Goal: Task Accomplishment & Management: Complete application form

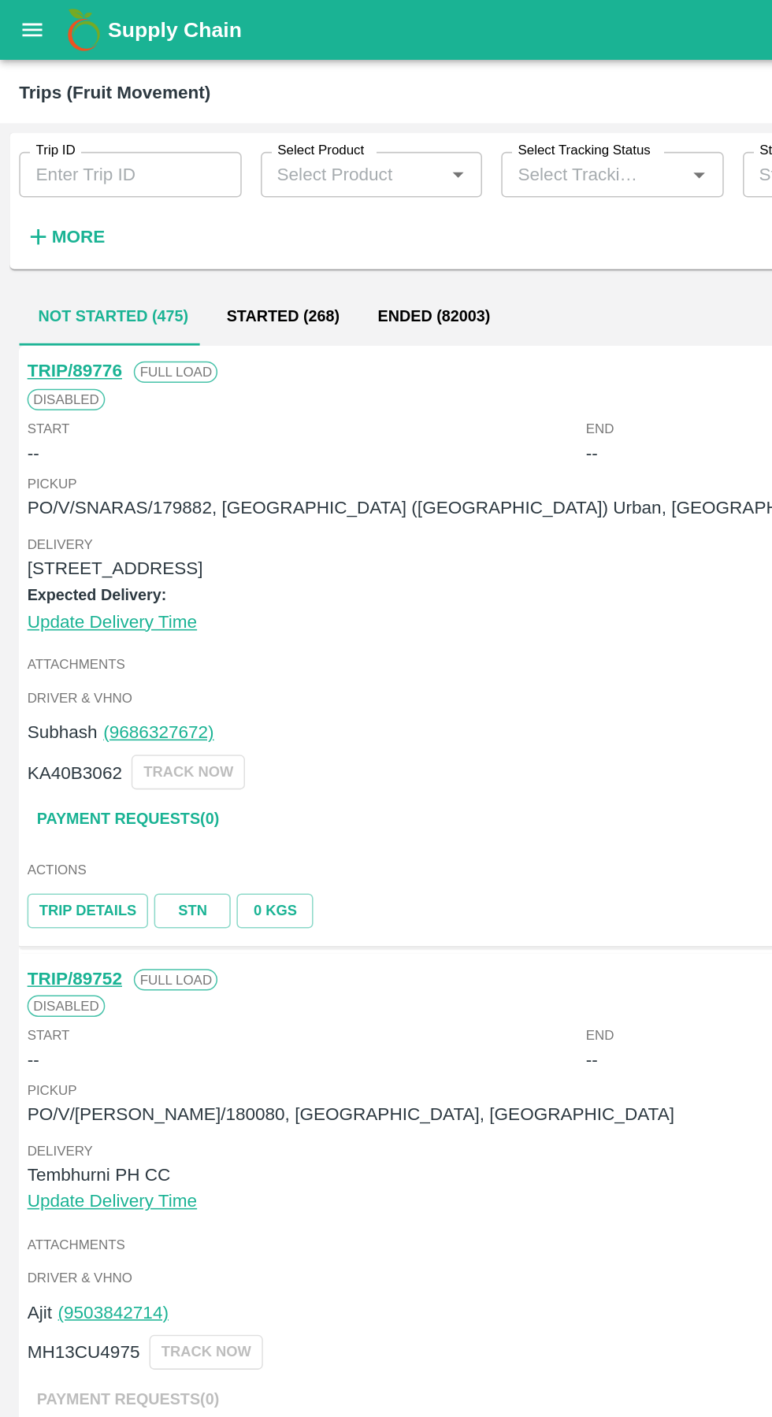
click at [17, 34] on button "open drawer" at bounding box center [21, 20] width 36 height 36
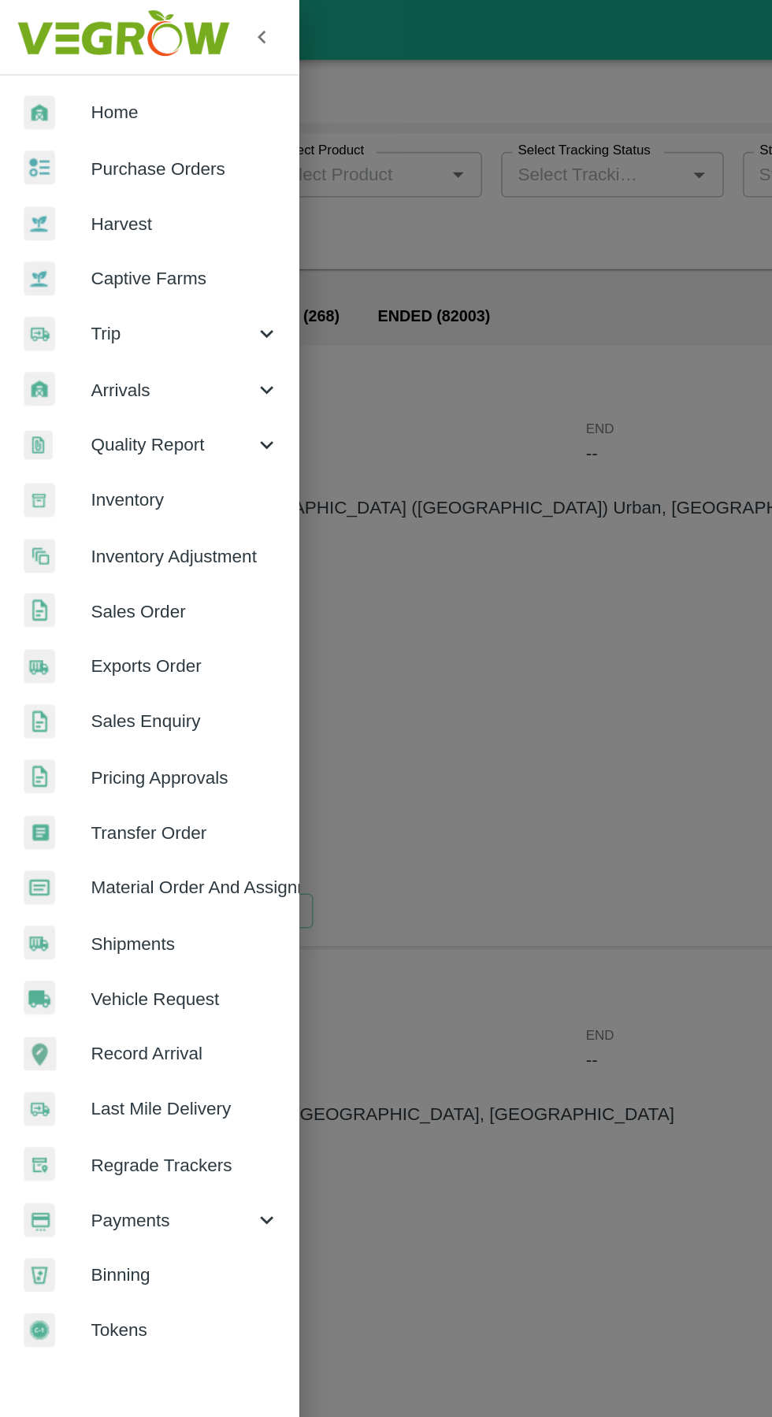
click at [124, 660] on span "Vehicle Request" at bounding box center [122, 657] width 124 height 17
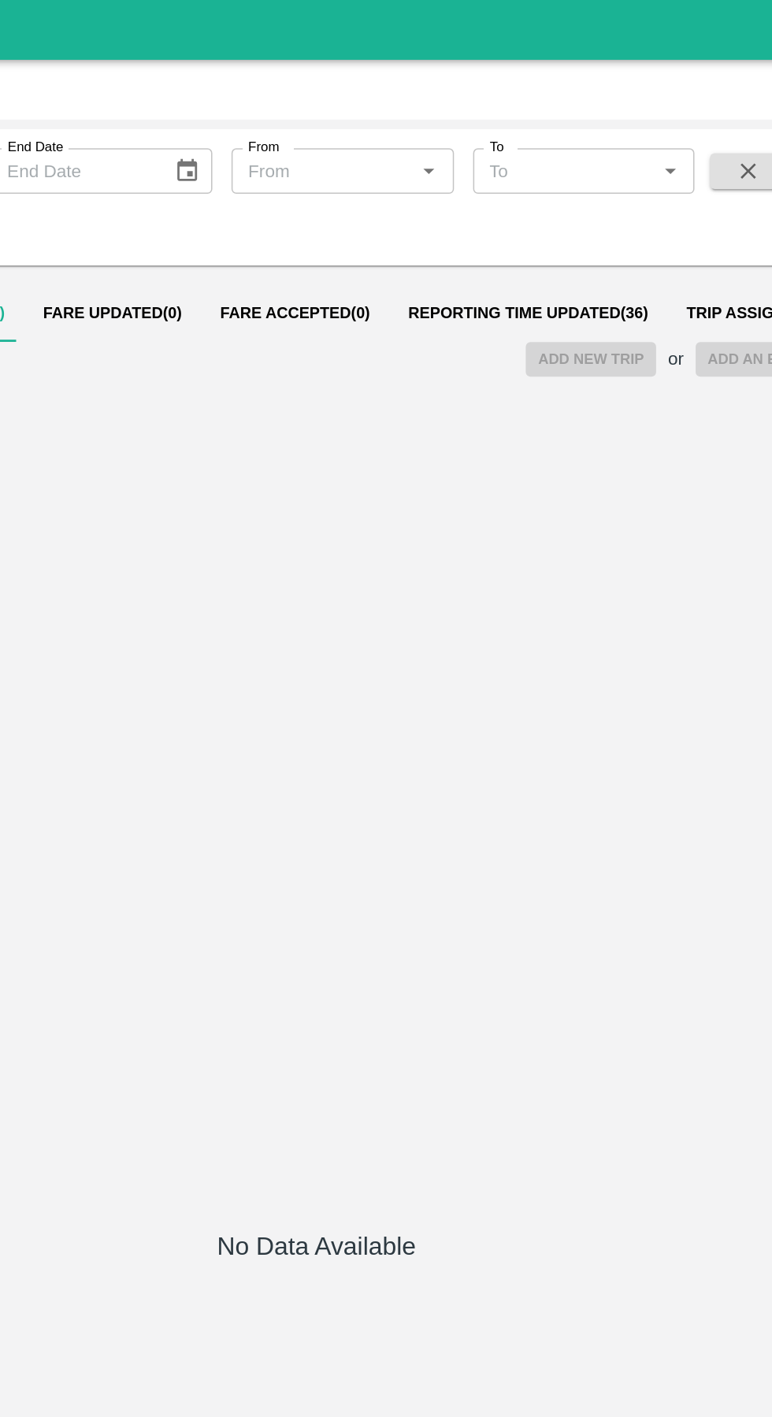
click at [480, 209] on span "Reporting Time Updated ( 36 )" at bounding box center [525, 206] width 158 height 13
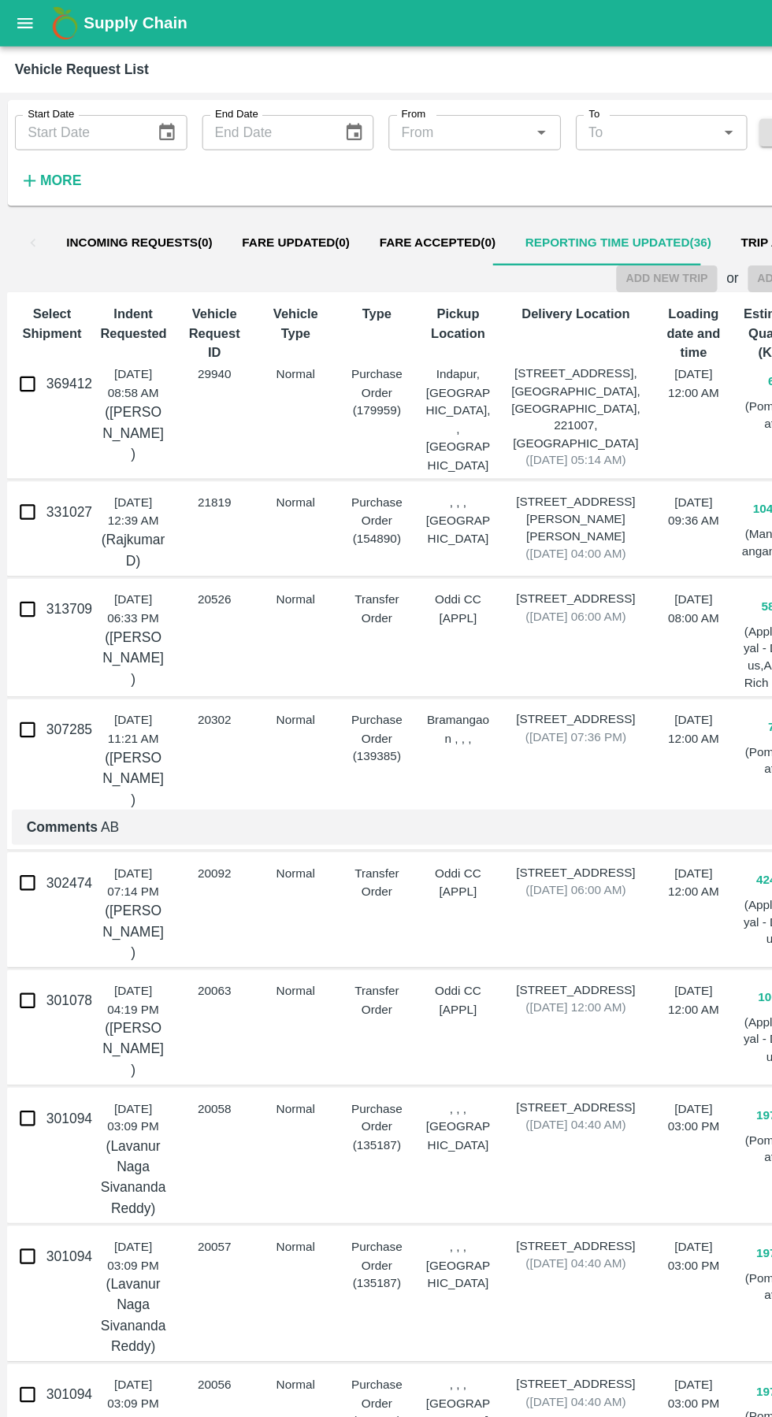
click at [30, 335] on input "369412" at bounding box center [23, 325] width 31 height 31
checkbox input "true"
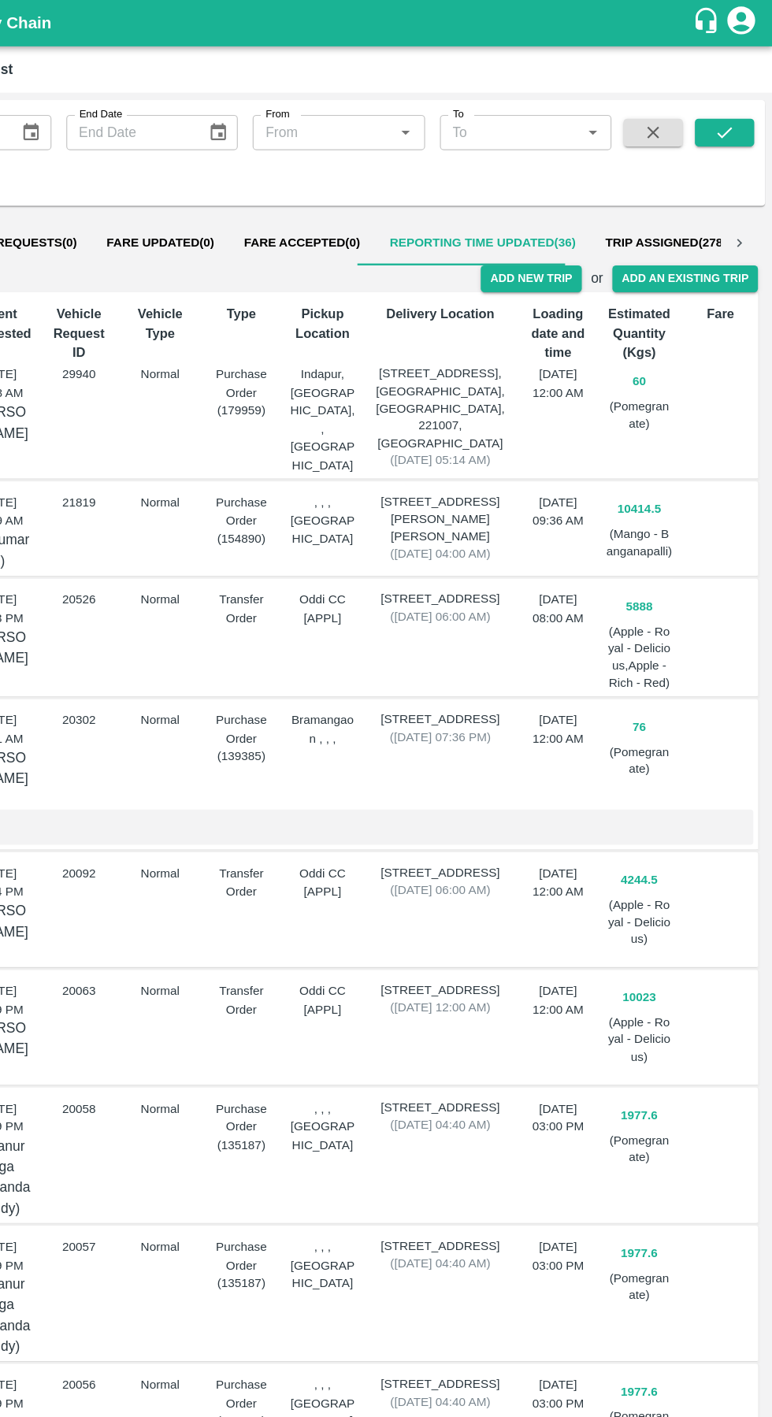
click at [561, 235] on button "Add New Trip" at bounding box center [566, 236] width 85 height 23
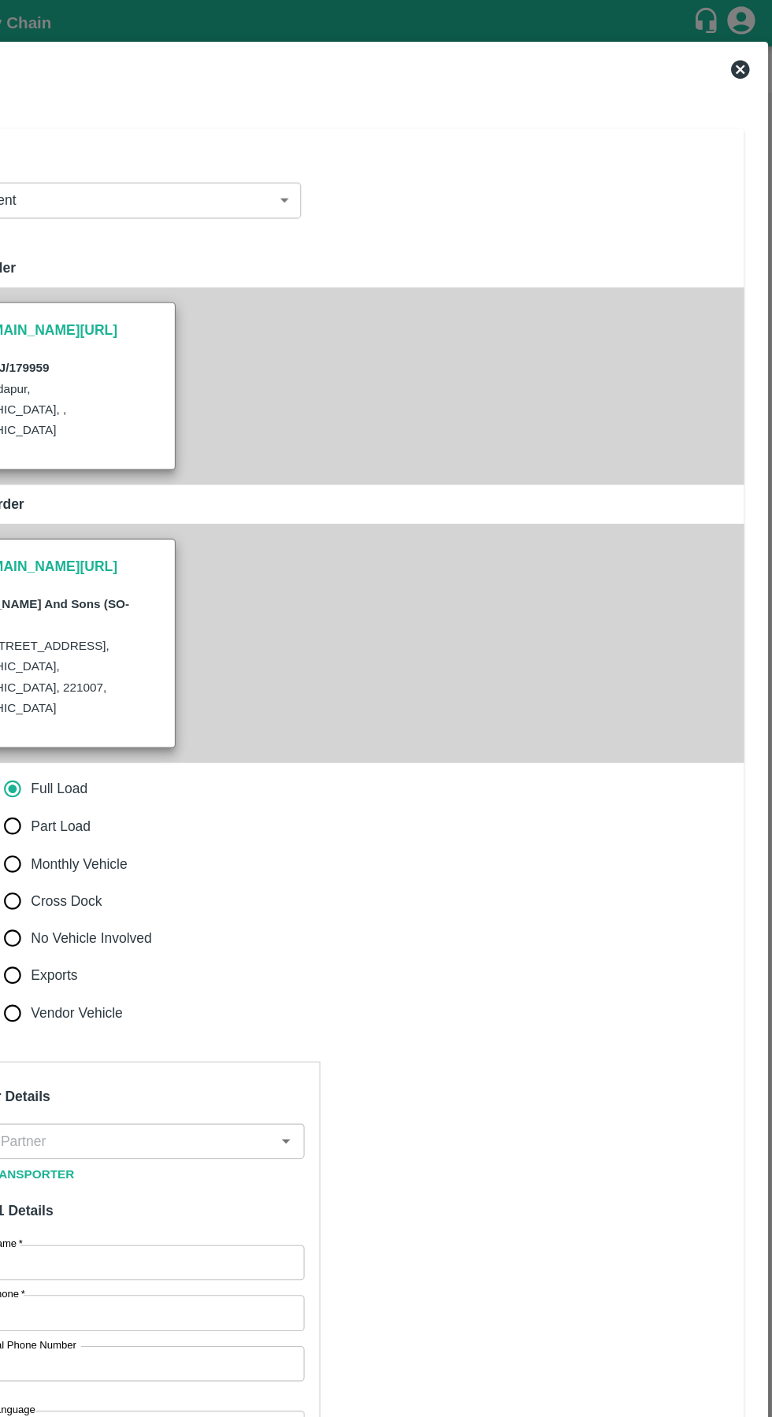
type input "60"
type input "Normal"
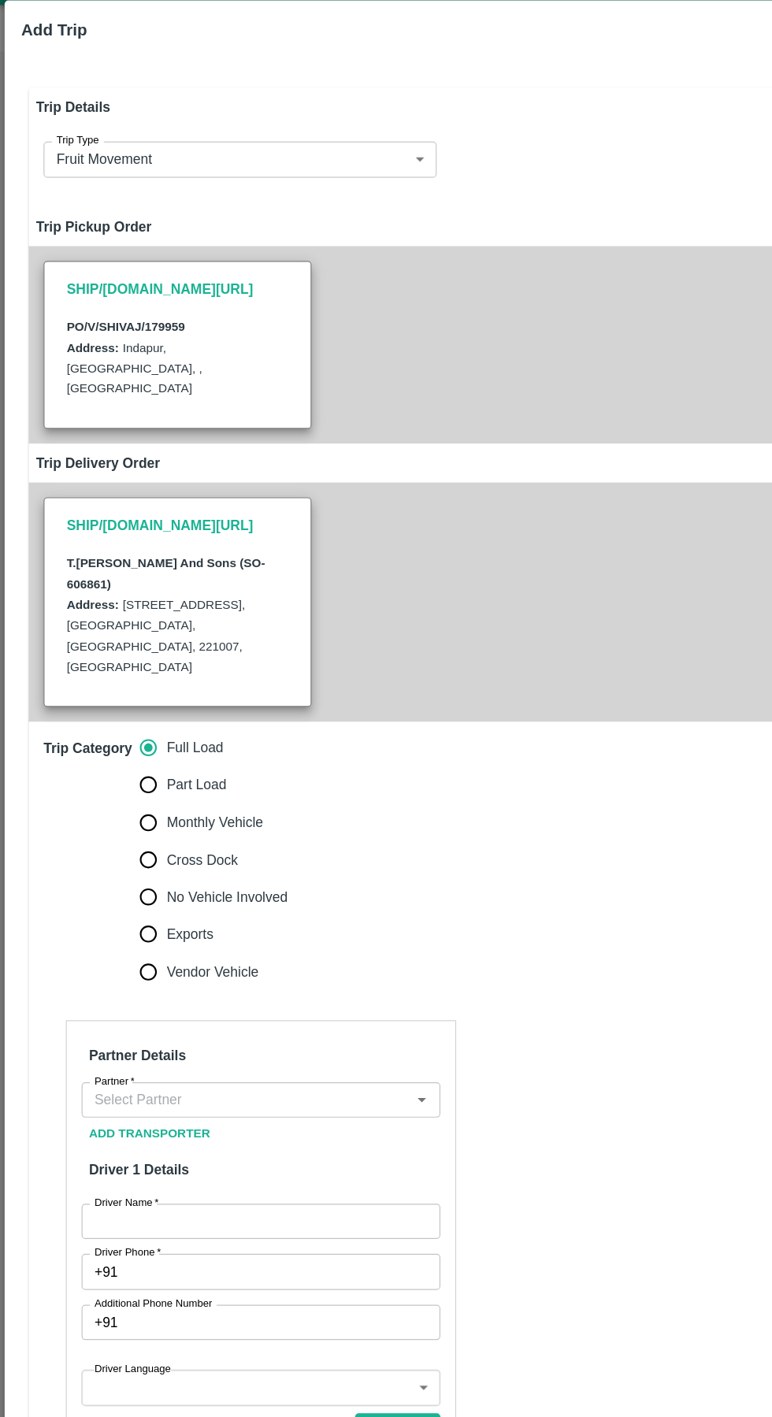
click at [135, 959] on input "Partner   *" at bounding box center [208, 969] width 269 height 20
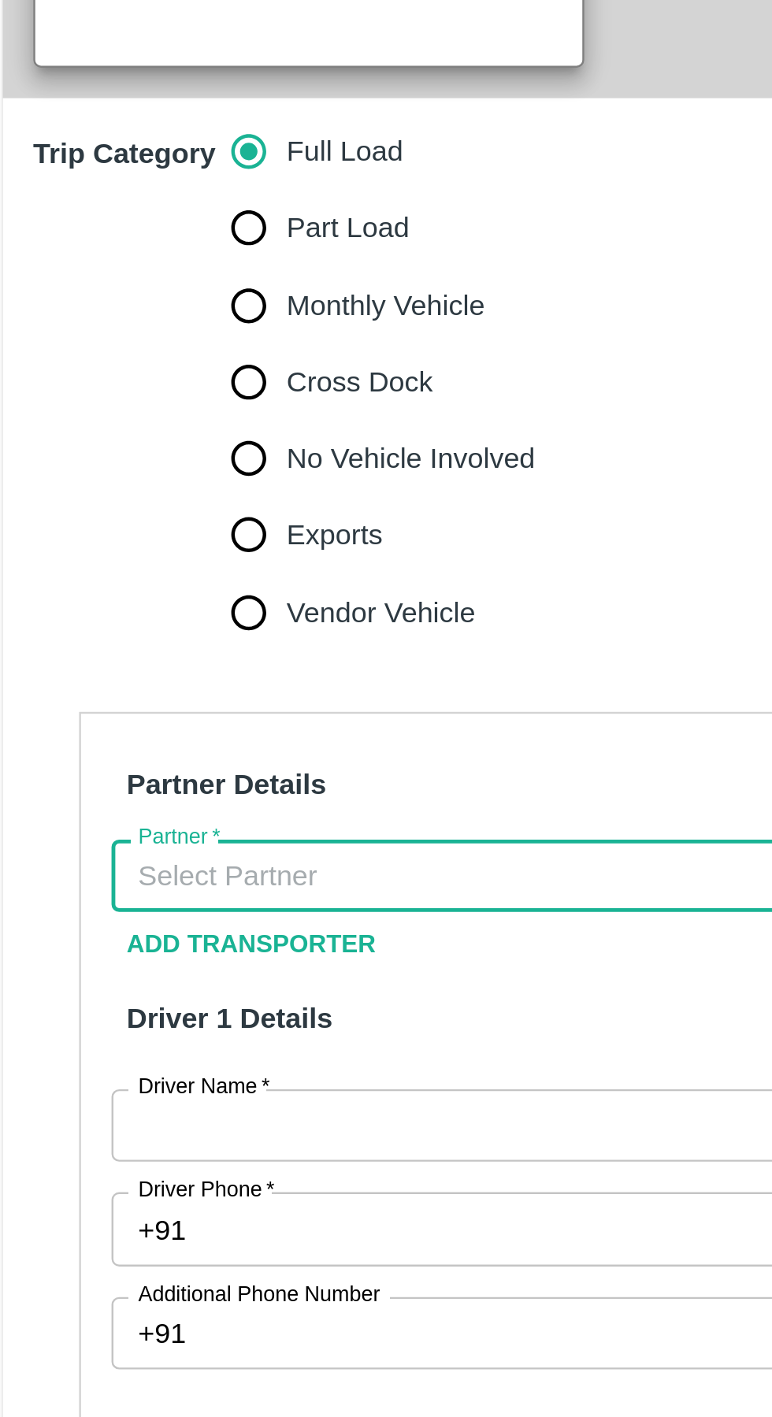
click at [120, 686] on input "Part Load" at bounding box center [125, 701] width 31 height 31
radio input "true"
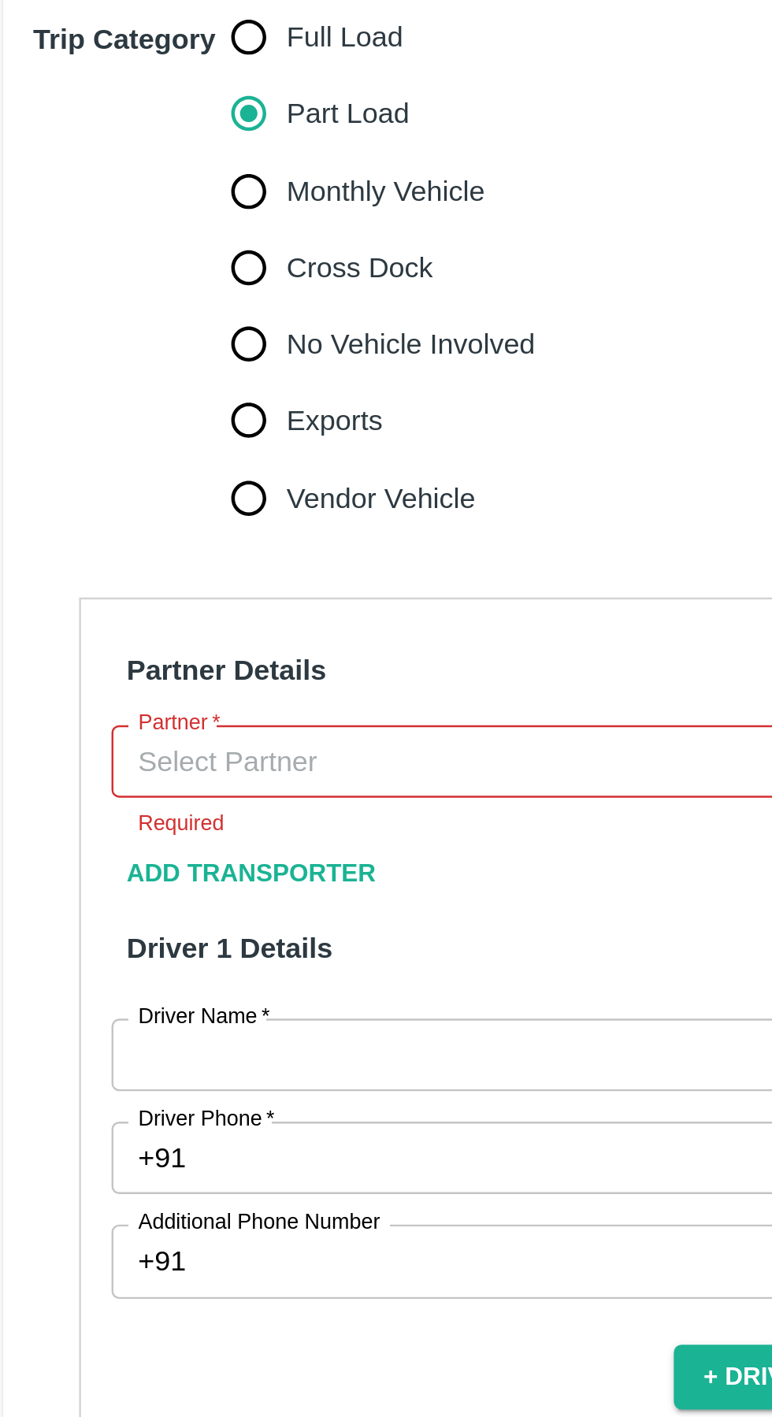
scroll to position [80, 0]
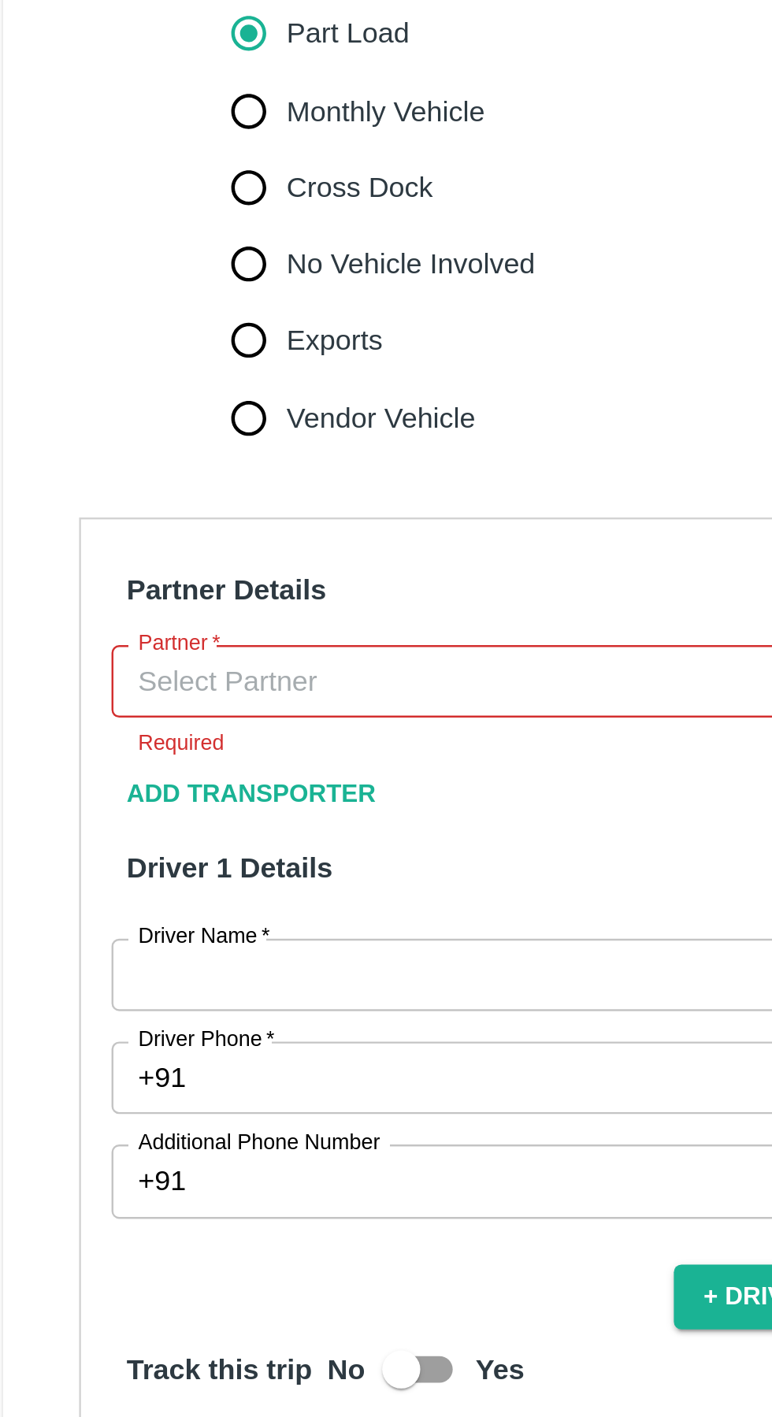
click at [121, 879] on input "Partner   *" at bounding box center [208, 889] width 269 height 20
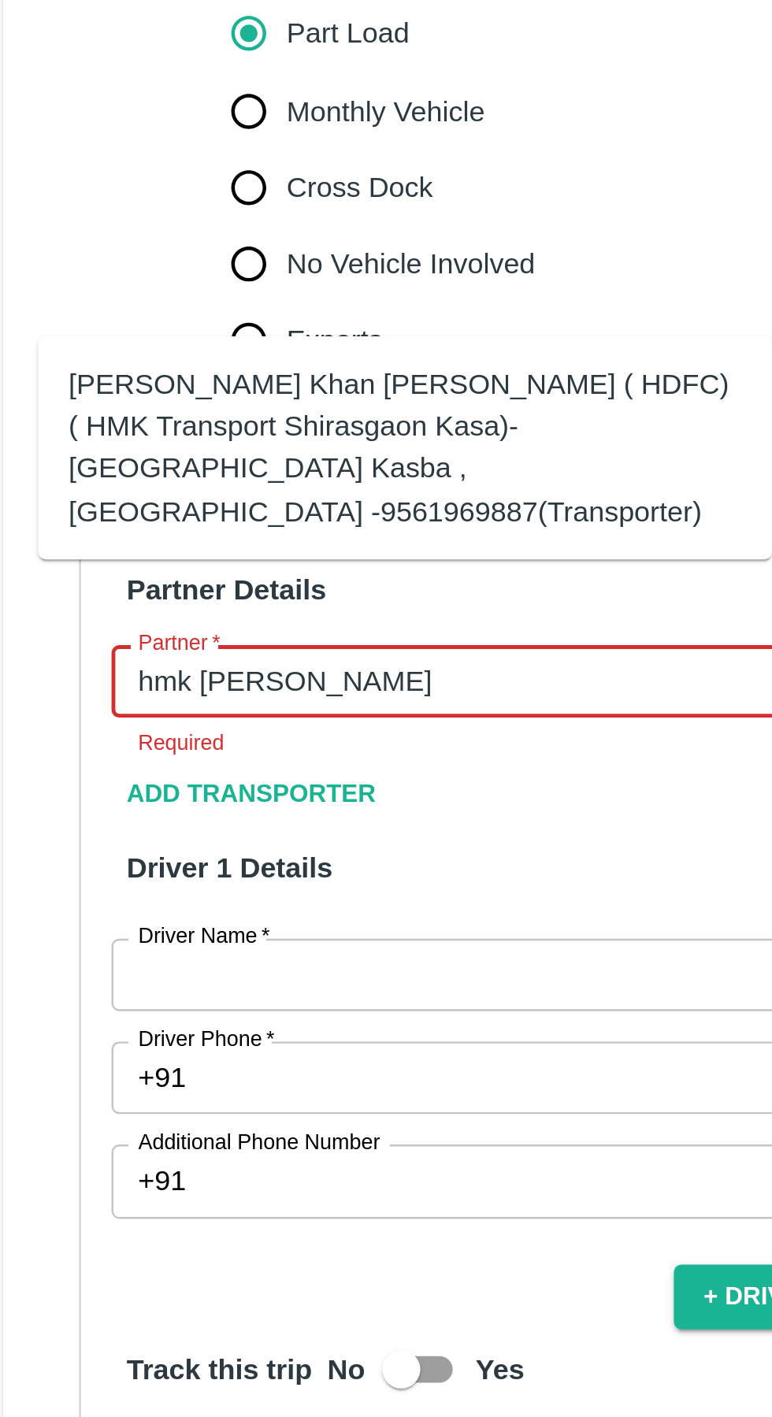
click at [107, 805] on div "[PERSON_NAME] Khan [PERSON_NAME] ( HDFC) ( HMK Transport Shirasgaon Kasa)-[GEOG…" at bounding box center [191, 792] width 278 height 70
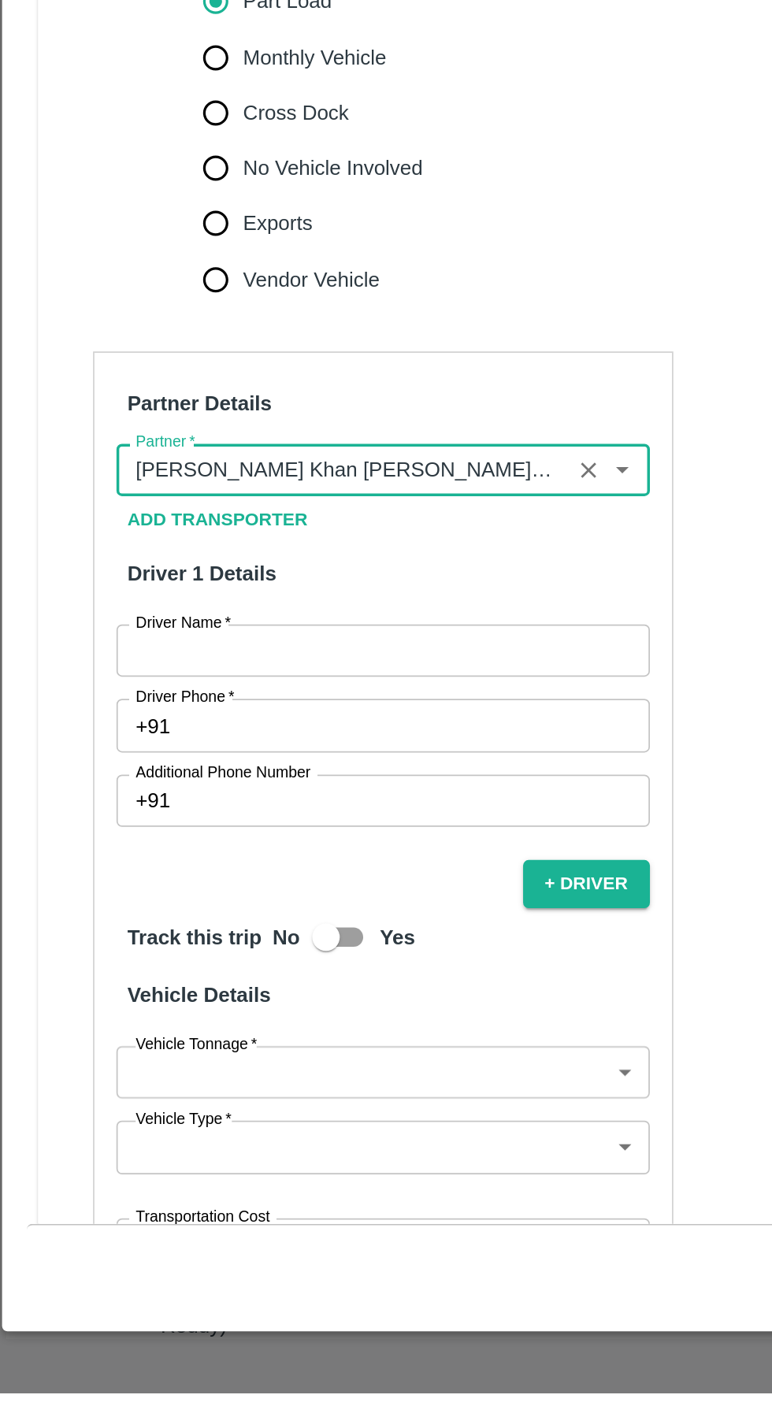
type input "[PERSON_NAME] Khan [PERSON_NAME] ( HDFC) ( HMK Transport Shirasgaon Kasa)-[GEOG…"
click at [228, 977] on input "Driver Name   *" at bounding box center [221, 992] width 305 height 30
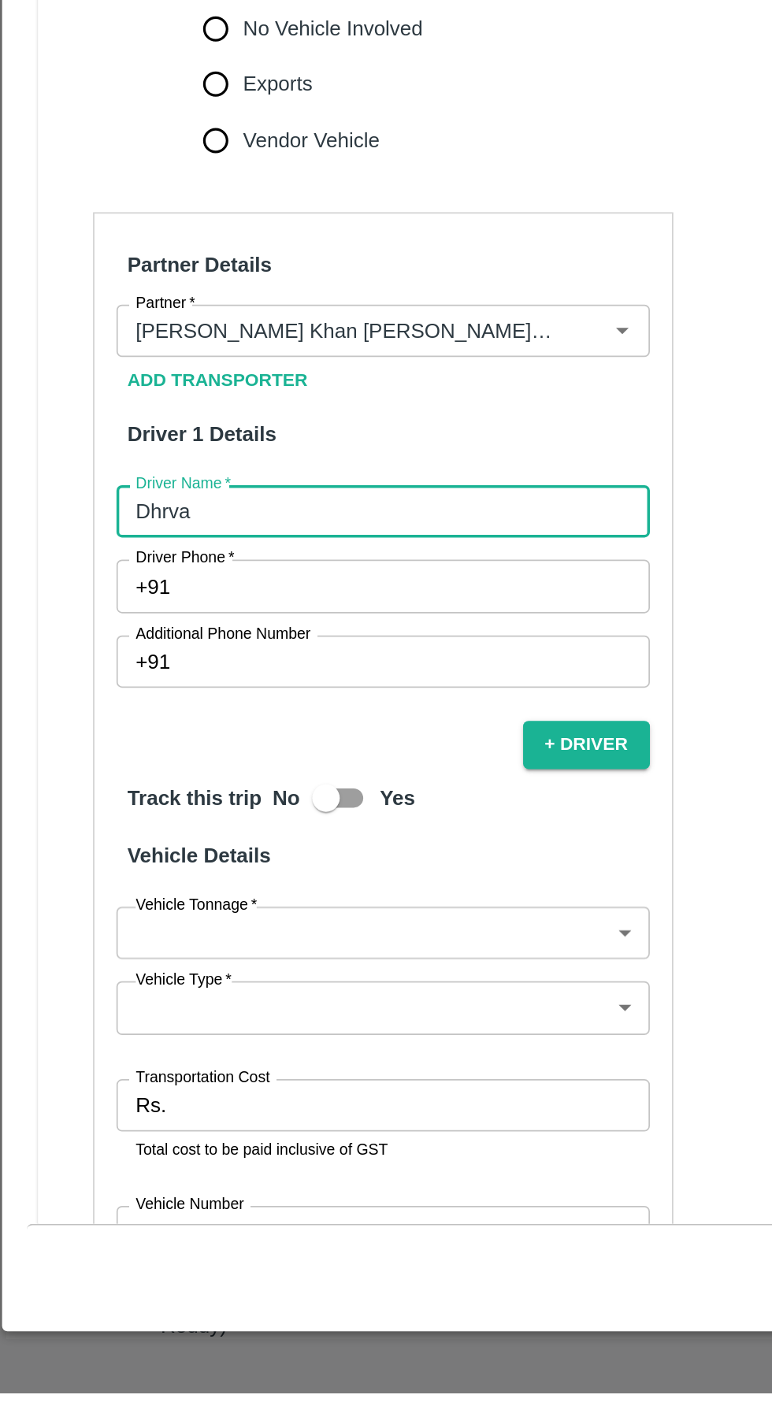
scroll to position [198, 0]
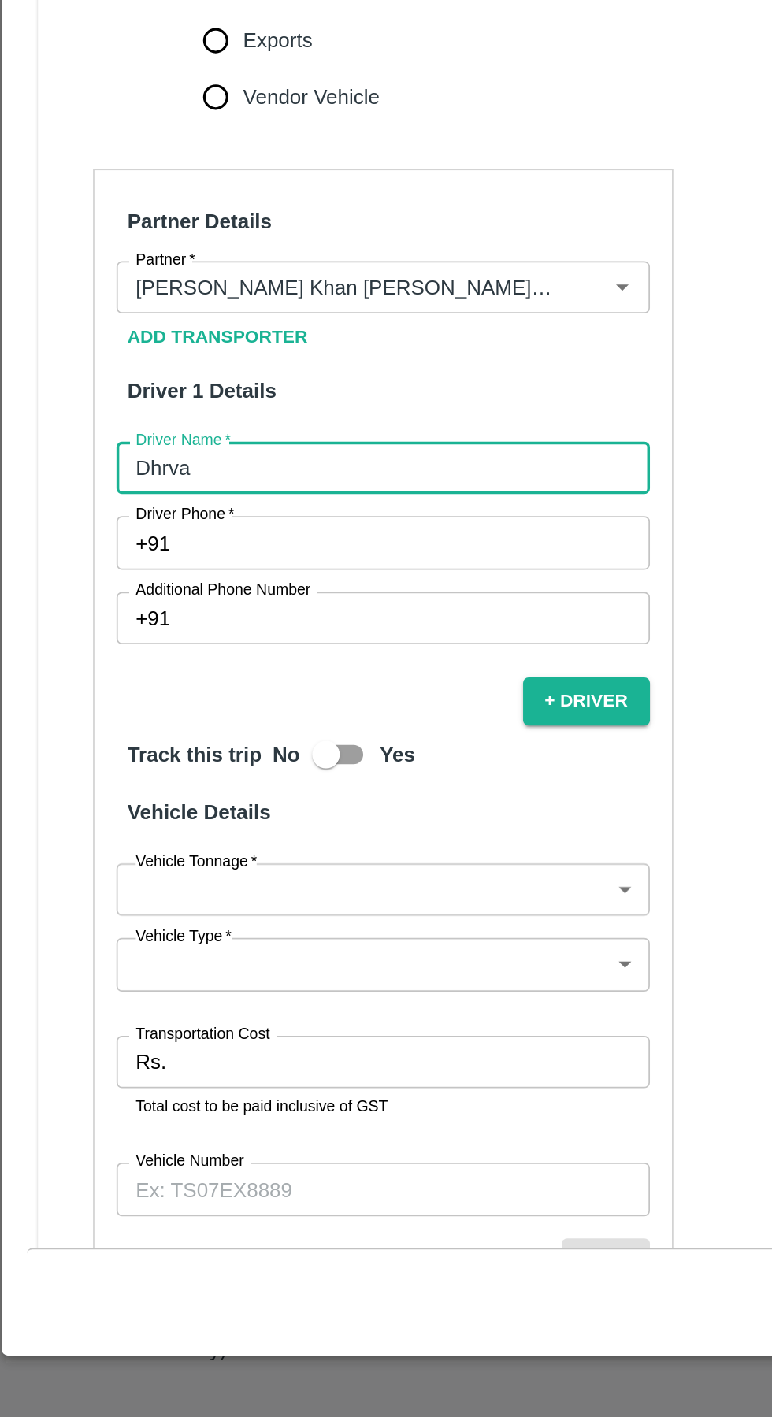
click at [209, 859] on input "Dhrva" at bounding box center [221, 874] width 305 height 30
type input "Dhruva"
click at [180, 902] on input "Driver Phone   *" at bounding box center [240, 917] width 268 height 30
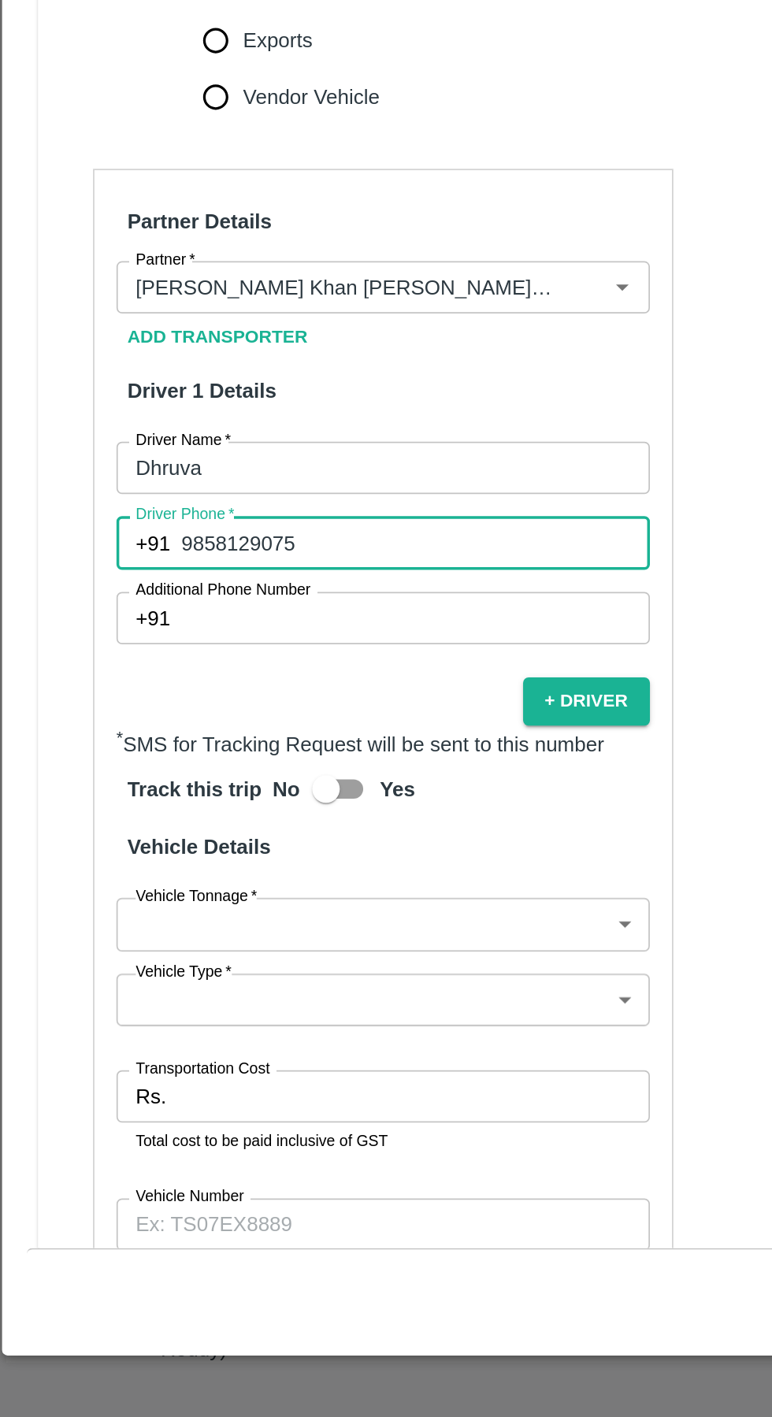
scroll to position [291, 0]
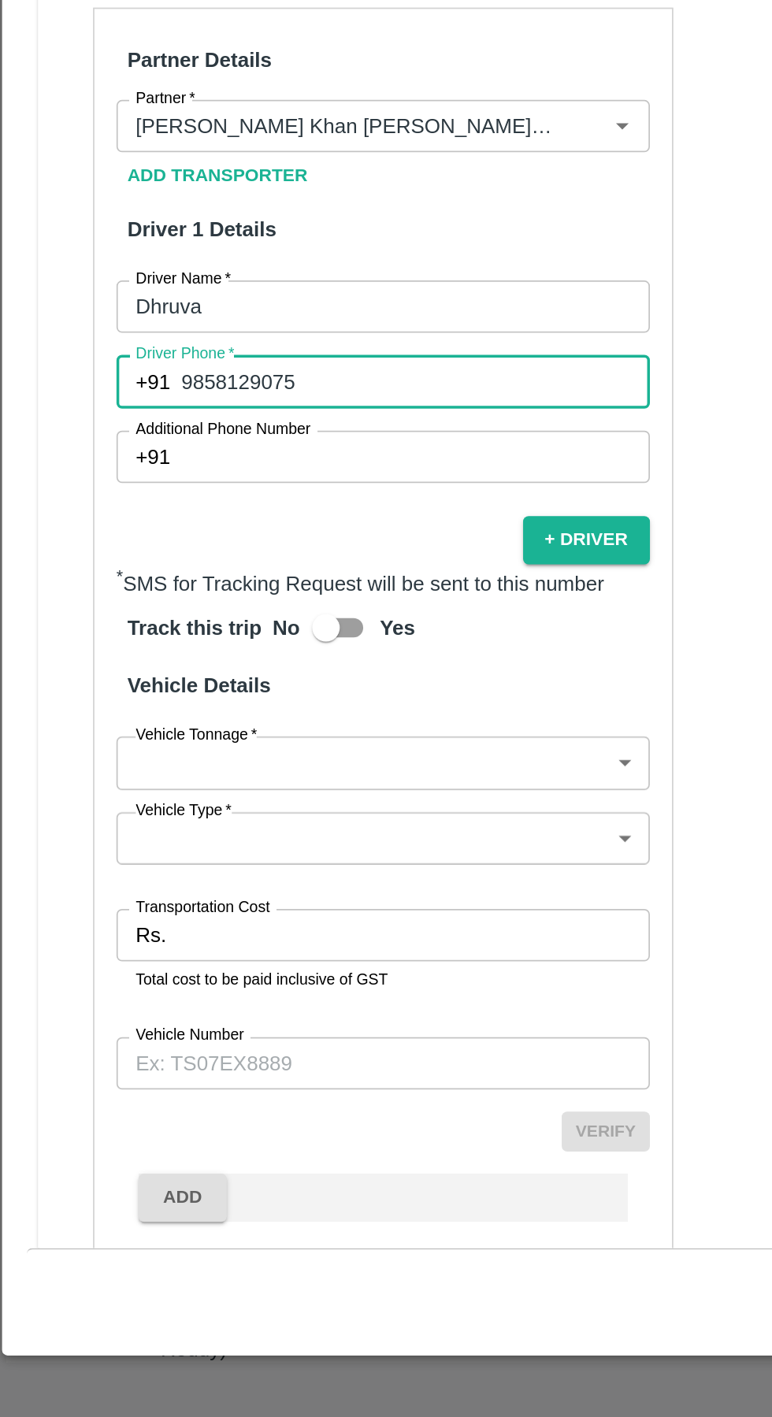
type input "9858129075"
click at [120, 1020] on label "Vehicle Tonnage   *" at bounding box center [114, 1026] width 69 height 13
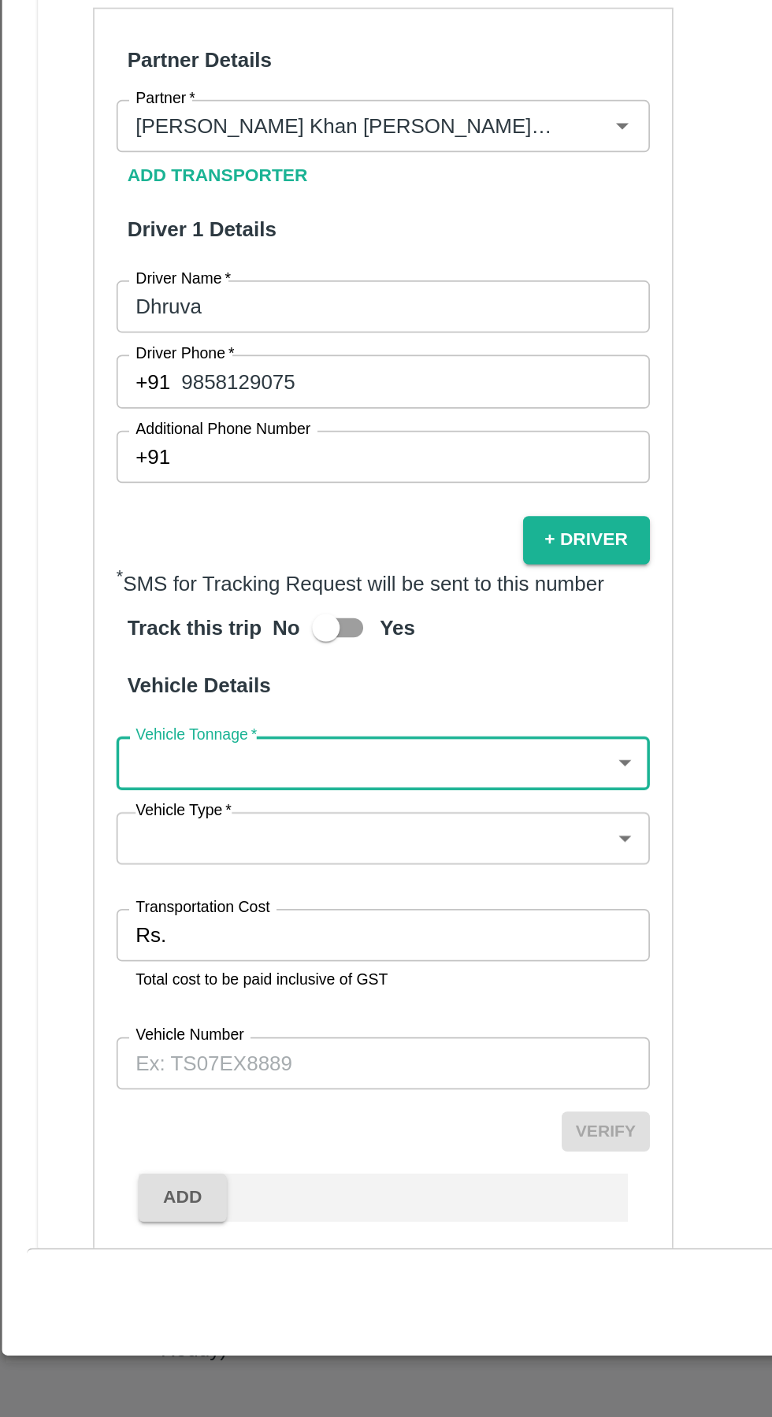
click at [277, 1008] on body "Supply Chain Vehicle Request List Start Date Start Date End Date End Date From …" at bounding box center [386, 708] width 772 height 1417
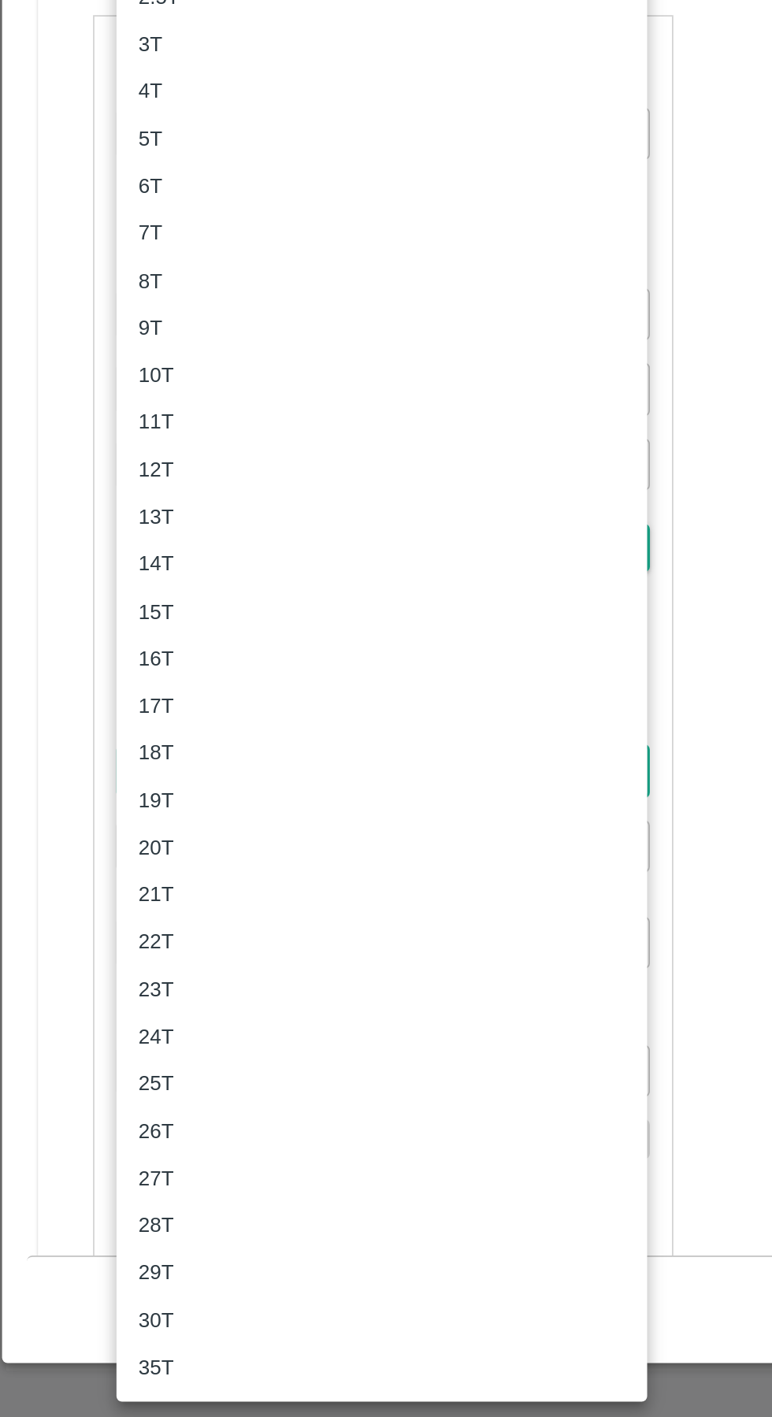
click at [87, 1009] on p "17T" at bounding box center [92, 1005] width 20 height 17
type input "17000"
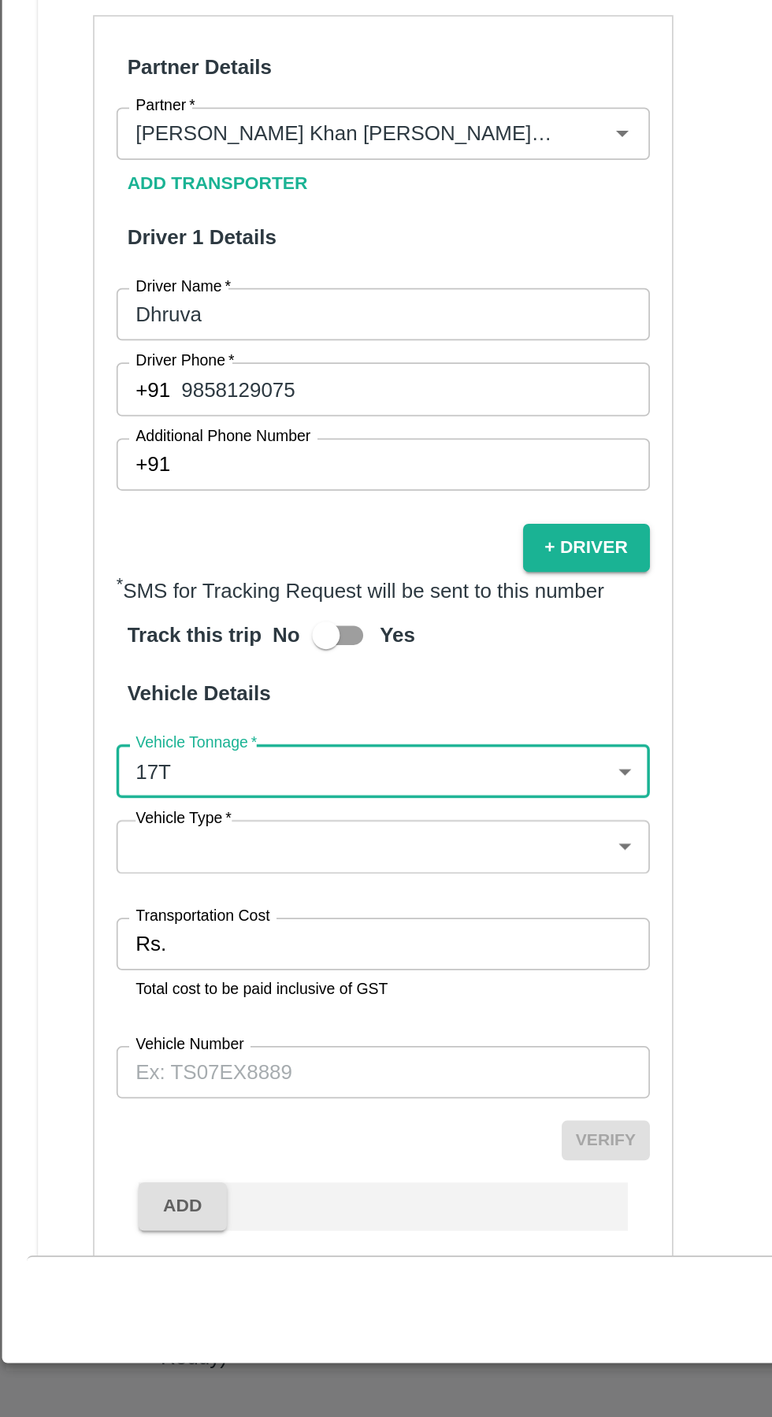
click at [188, 1127] on input "Transportation Cost" at bounding box center [239, 1142] width 270 height 30
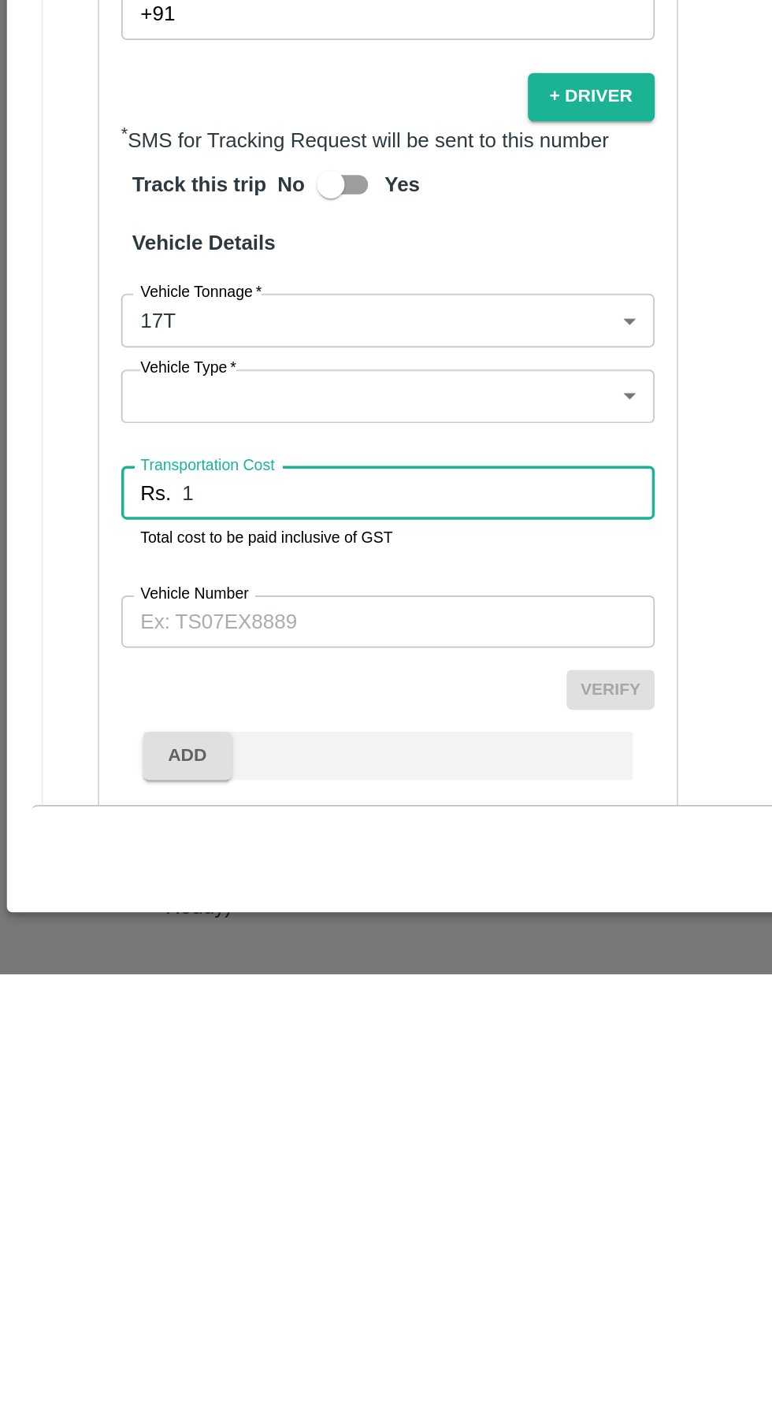
type input "1"
click at [128, 1057] on body "Supply Chain Vehicle Request List Start Date Start Date End Date End Date From …" at bounding box center [386, 708] width 772 height 1417
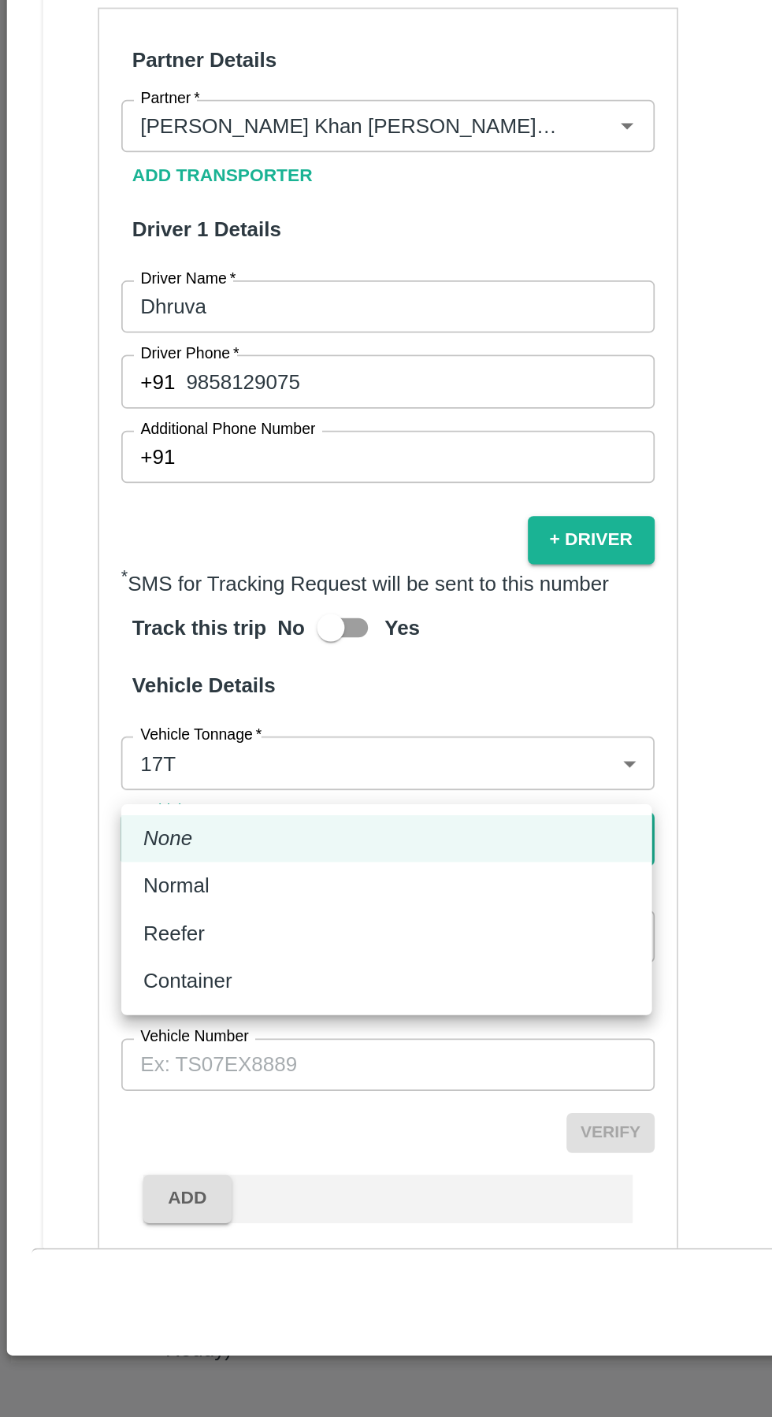
click at [157, 1117] on div "Normal" at bounding box center [221, 1112] width 278 height 17
type input "Normal"
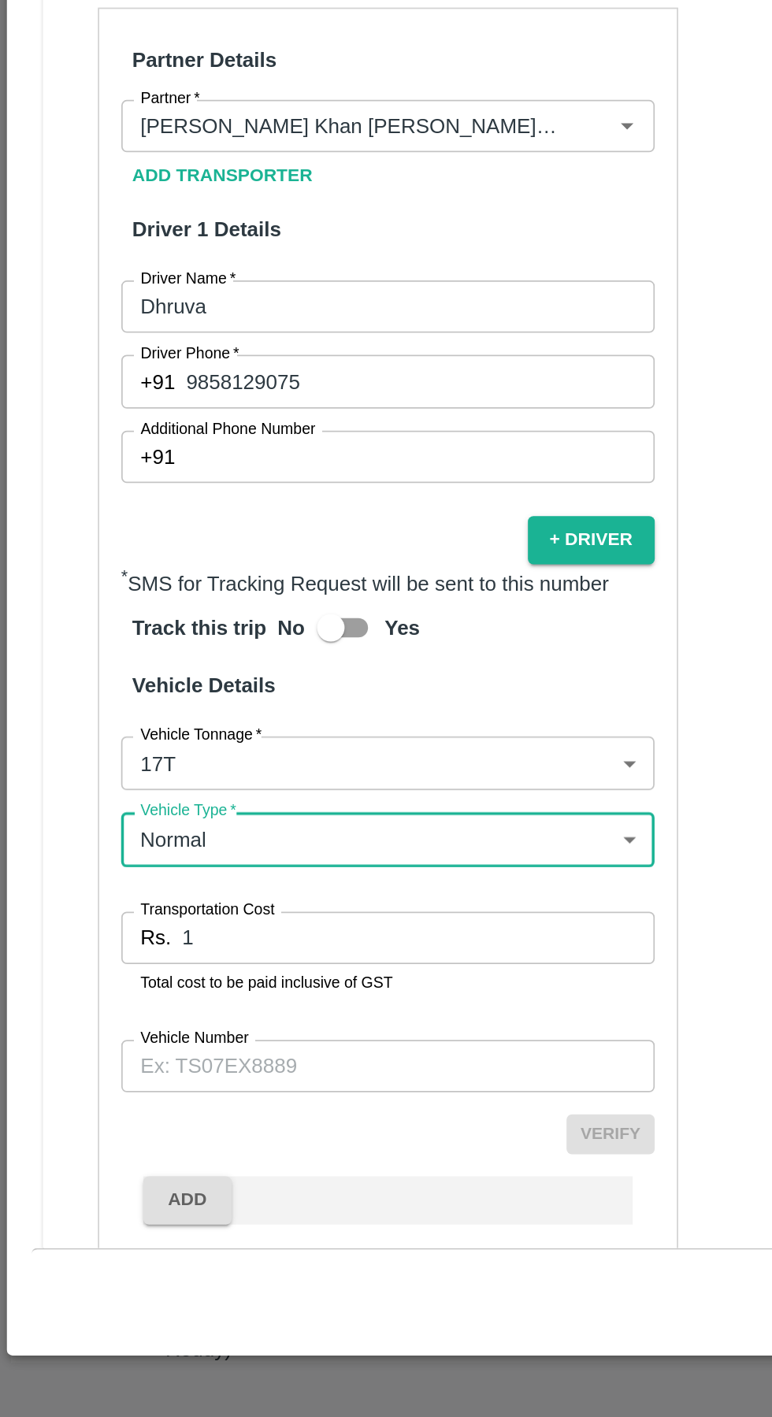
click at [137, 1201] on input "Vehicle Number" at bounding box center [221, 1216] width 305 height 30
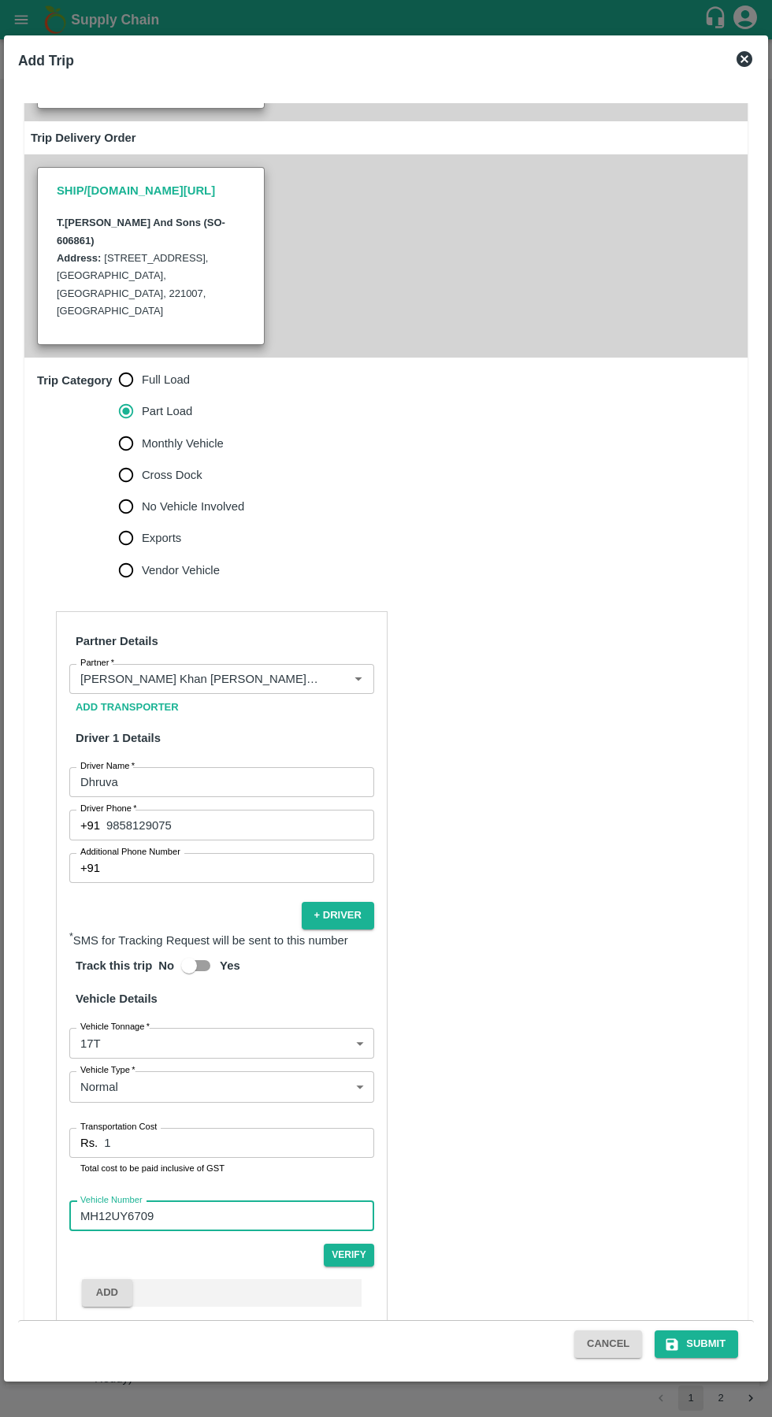
type input "MH12UY6709"
click at [704, 1343] on button "Submit" at bounding box center [695, 1344] width 83 height 28
